Goal: Complete application form

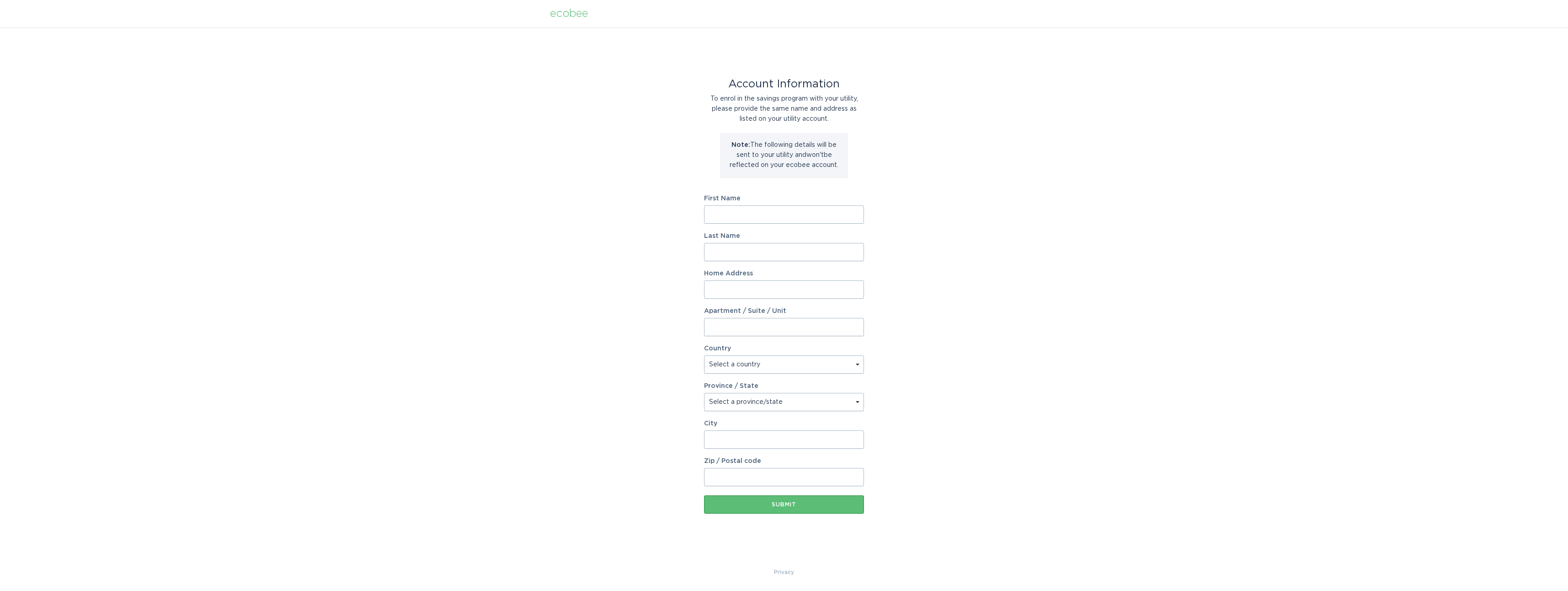
click at [780, 216] on input "First Name" at bounding box center [784, 215] width 160 height 18
type input "[PERSON_NAME]"
type input "[STREET_ADDRESS][PERSON_NAME]"
click at [858, 367] on select "Select a country [GEOGRAPHIC_DATA] [GEOGRAPHIC_DATA]" at bounding box center [784, 364] width 160 height 18
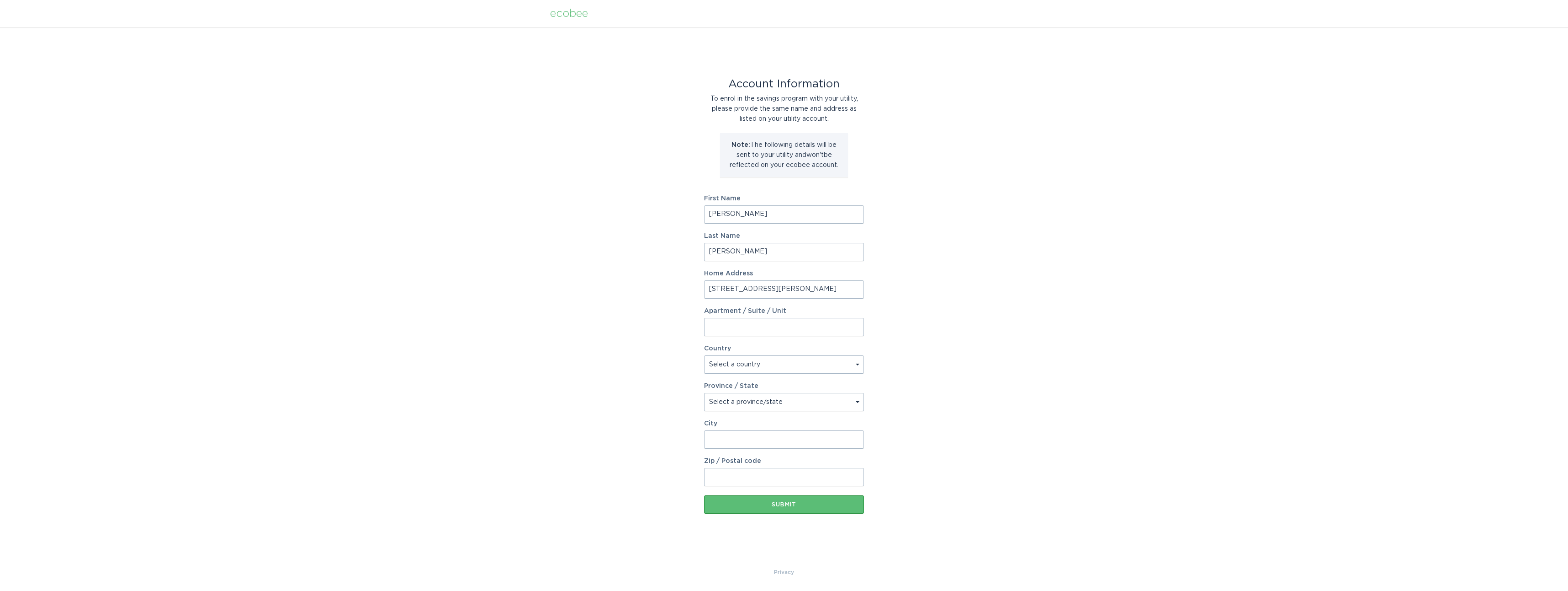
select select "US"
click at [704, 355] on select "Select a country [GEOGRAPHIC_DATA] [GEOGRAPHIC_DATA]" at bounding box center [784, 364] width 160 height 18
click at [817, 405] on select "Select a province/state [US_STATE] [US_STATE] [US_STATE] [US_STATE] [US_STATE] …" at bounding box center [784, 402] width 160 height 18
select select "AZ"
click at [704, 393] on select "Select a province/state [US_STATE] [US_STATE] [US_STATE] [US_STATE] [US_STATE] …" at bounding box center [784, 402] width 160 height 18
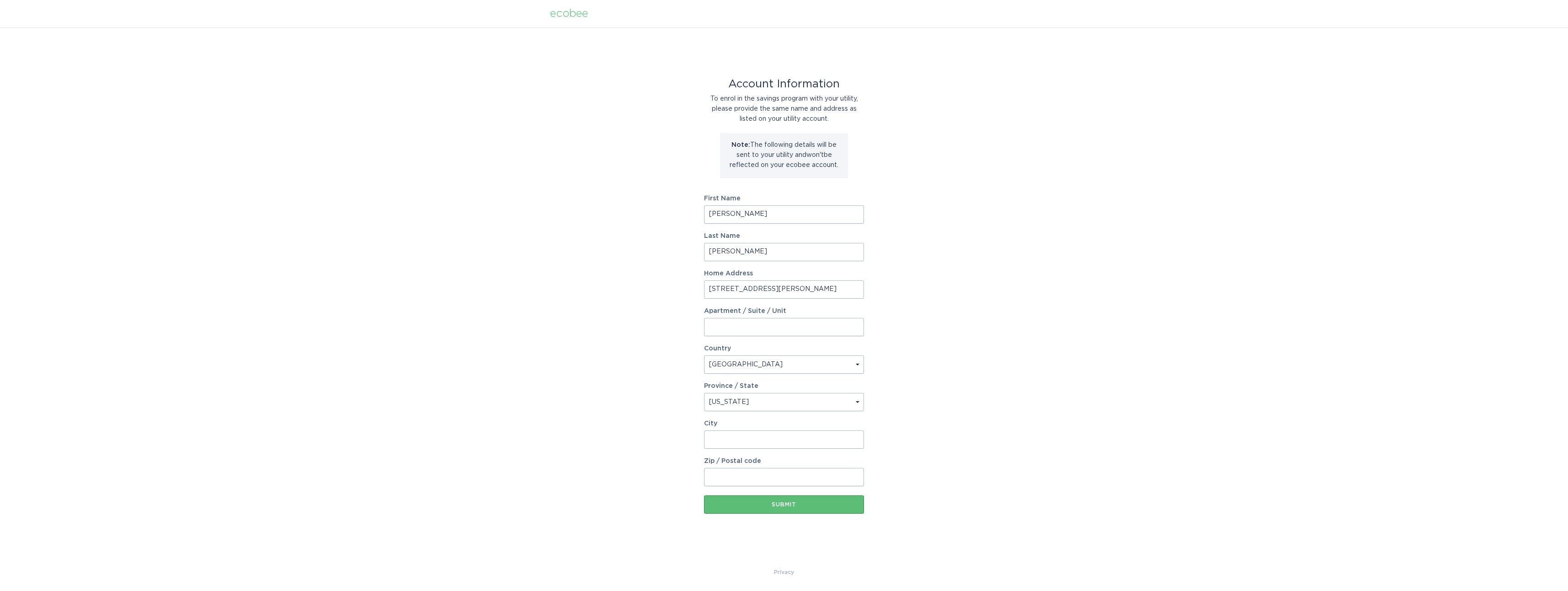
click at [750, 437] on input "City" at bounding box center [784, 440] width 160 height 18
click at [720, 449] on form "First Name [PERSON_NAME] Last Name [PERSON_NAME] Home Address [STREET_ADDRESS][…" at bounding box center [784, 354] width 160 height 318
drag, startPoint x: 732, startPoint y: 443, endPoint x: 508, endPoint y: 433, distance: 224.2
click at [513, 433] on div "Account Information To enrol in the savings program with your utility, please p…" at bounding box center [784, 297] width 1568 height 539
type input "[PERSON_NAME]"
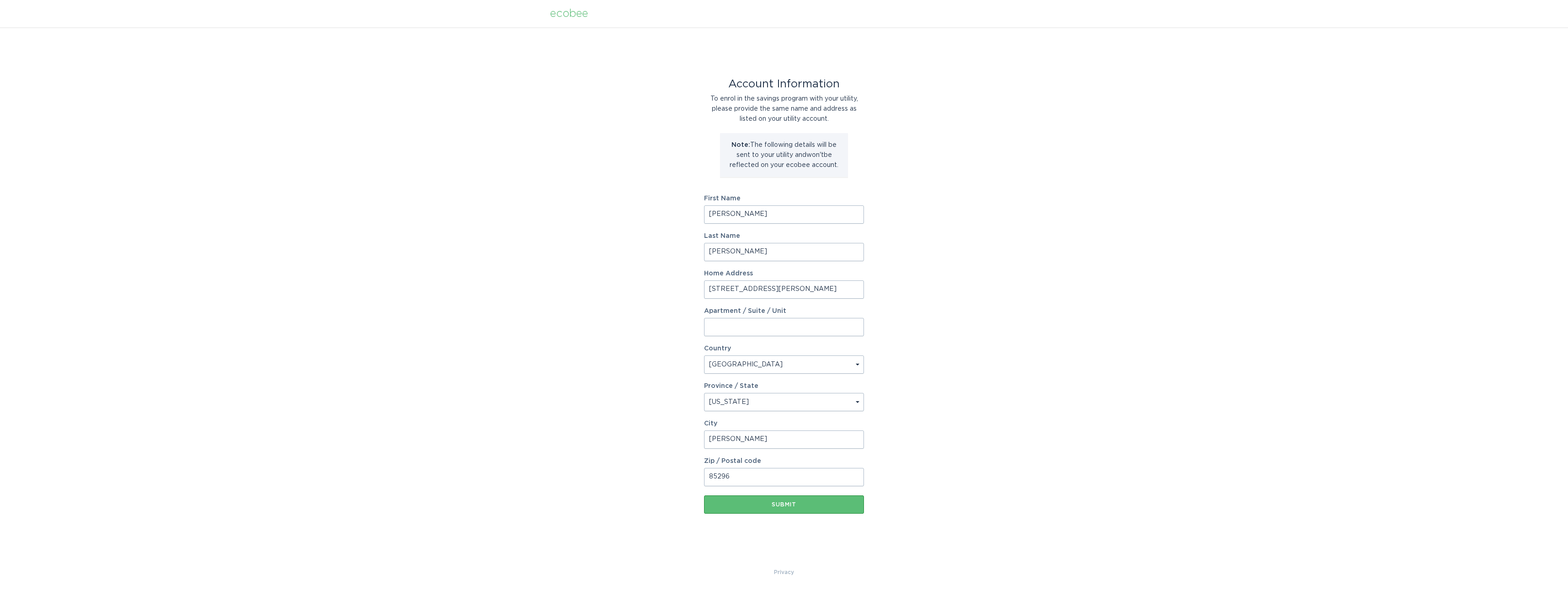
type input "85296"
click at [521, 420] on div "Account Information To enrol in the savings program with your utility, please p…" at bounding box center [784, 297] width 1568 height 539
click at [779, 503] on div "Submit" at bounding box center [784, 504] width 151 height 6
